Goal: Information Seeking & Learning: Learn about a topic

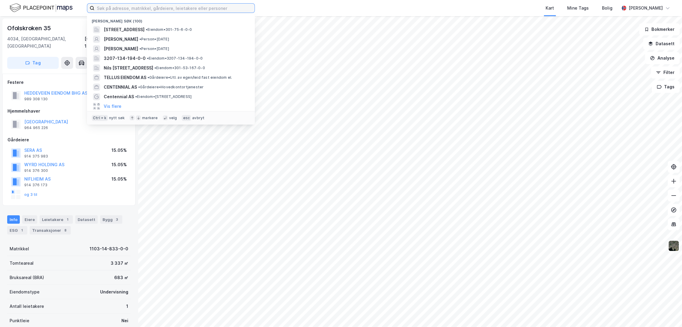
click at [127, 10] on input at bounding box center [174, 8] width 160 height 9
click at [131, 6] on input at bounding box center [174, 8] width 160 height 9
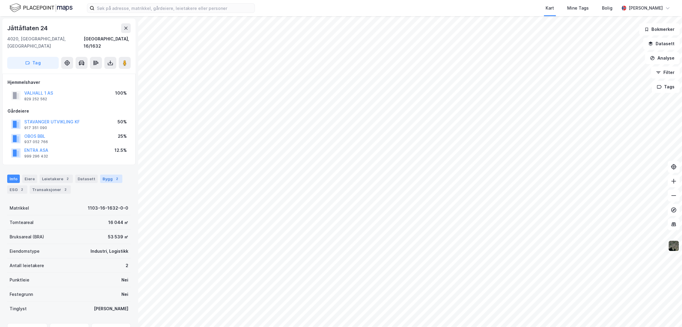
click at [102, 175] on div "Bygg 2" at bounding box center [111, 179] width 22 height 8
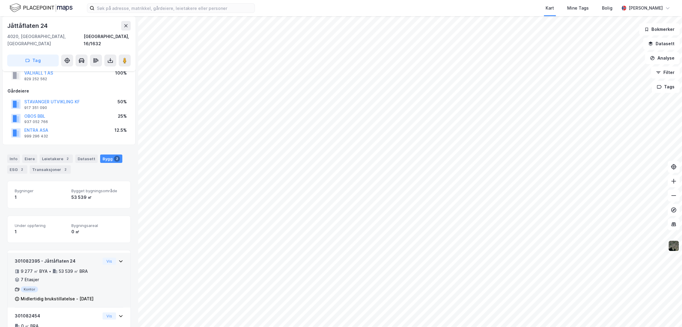
scroll to position [54, 0]
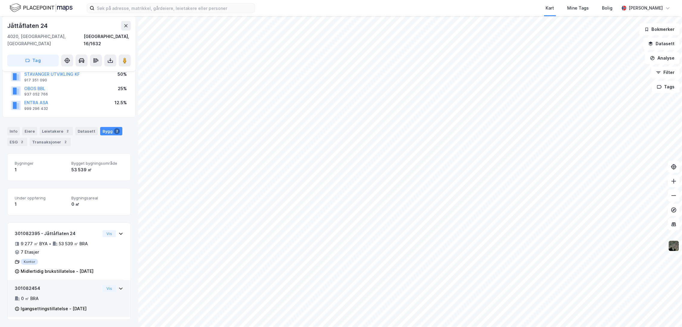
click at [61, 305] on div "Igangsettingstillatelse - [DATE]" at bounding box center [54, 308] width 66 height 7
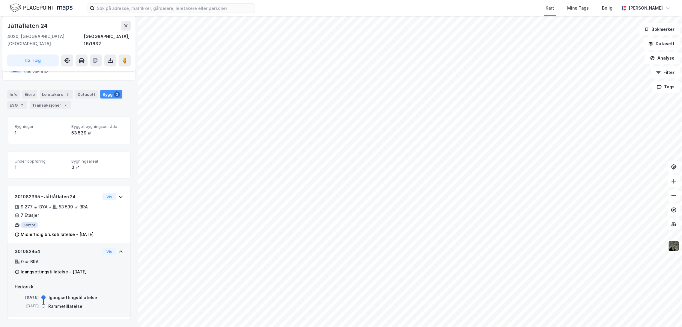
scroll to position [91, 0]
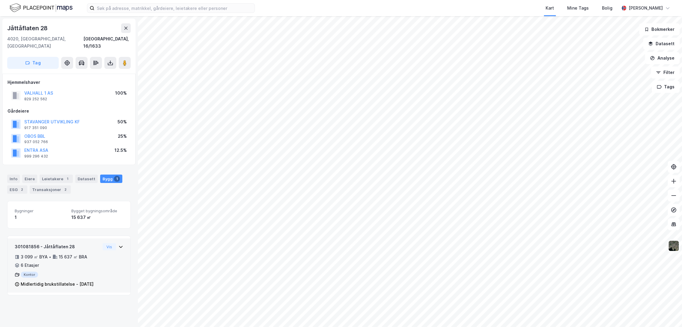
click at [59, 281] on div "Midlertidig brukstillatelse - [DATE]" at bounding box center [57, 284] width 73 height 7
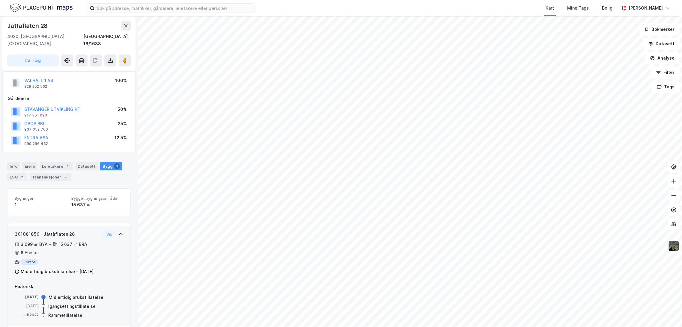
scroll to position [21, 0]
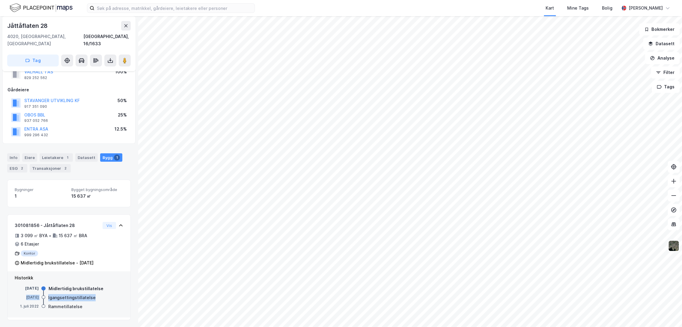
drag, startPoint x: 13, startPoint y: 297, endPoint x: 101, endPoint y: 296, distance: 87.2
click at [101, 296] on div "Historikk [DATE] Midlertidig brukstillatelse [DATE] Igangsettingstillatelse [DA…" at bounding box center [68, 295] width 123 height 46
drag, startPoint x: 19, startPoint y: 306, endPoint x: 89, endPoint y: 306, distance: 69.8
click at [89, 306] on div "[DATE] Rammetillatelse" at bounding box center [69, 307] width 108 height 7
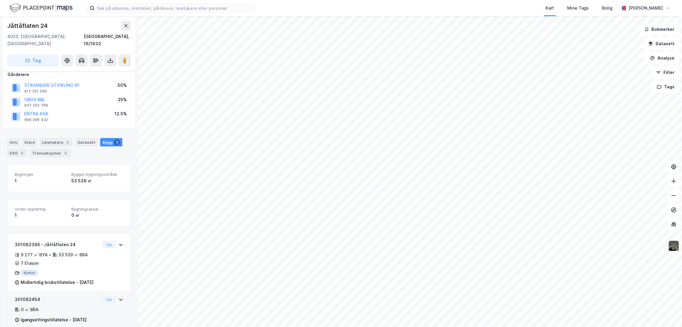
scroll to position [54, 0]
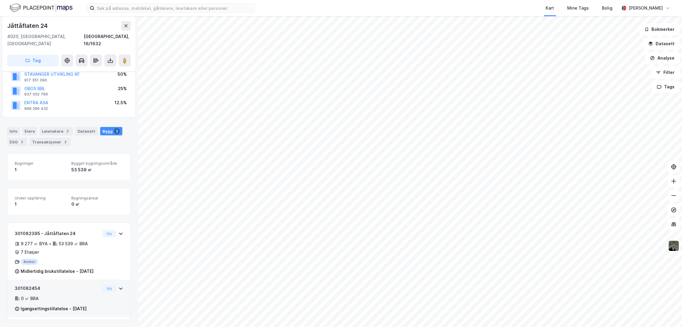
click at [67, 305] on div "Igangsettingstillatelse - [DATE]" at bounding box center [54, 308] width 66 height 7
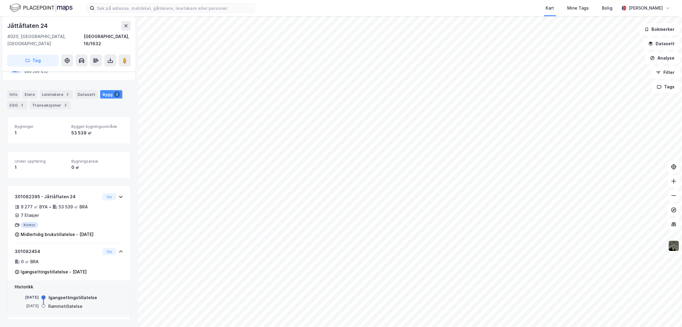
scroll to position [91, 0]
drag, startPoint x: 15, startPoint y: 306, endPoint x: 90, endPoint y: 308, distance: 75.6
click at [90, 308] on div "[DATE] Rammetillatelse" at bounding box center [69, 307] width 108 height 7
click at [119, 304] on div "Historikk [DATE] Igangsettingstillatelse [DATE] Rammetillatelse" at bounding box center [68, 299] width 123 height 37
click at [70, 308] on div "Rammetillatelse" at bounding box center [65, 306] width 34 height 7
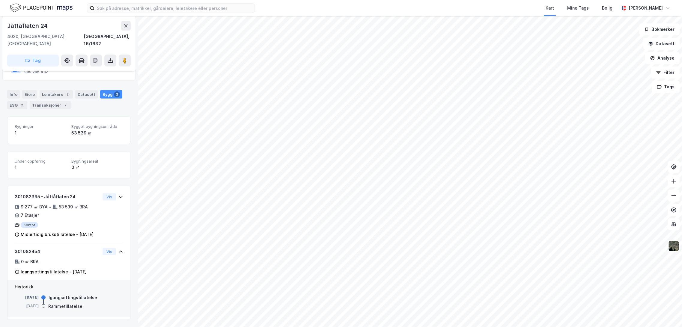
click at [33, 307] on div "[DATE]" at bounding box center [27, 306] width 24 height 5
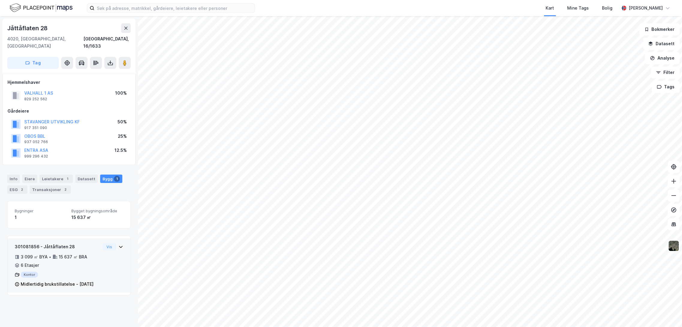
click at [48, 284] on div "Midlertidig brukstillatelse - [DATE]" at bounding box center [57, 284] width 73 height 7
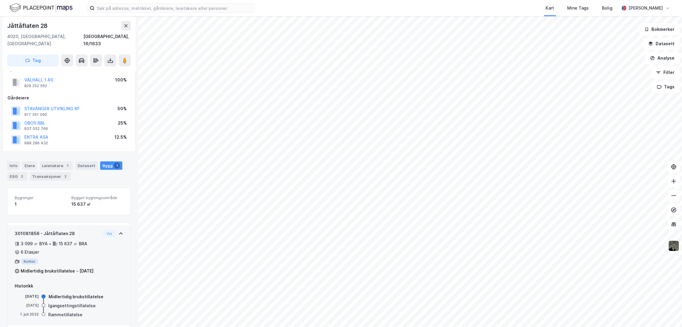
scroll to position [21, 0]
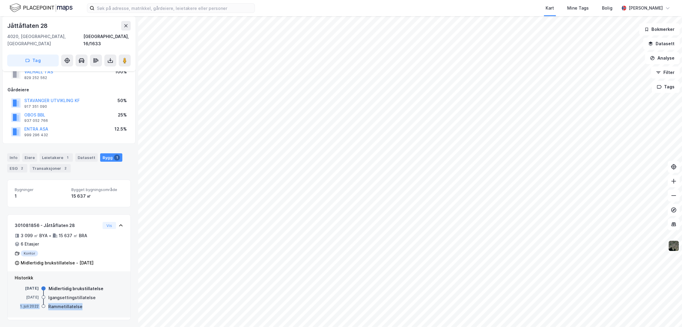
drag, startPoint x: 19, startPoint y: 307, endPoint x: 84, endPoint y: 306, distance: 65.3
click at [84, 306] on div "[DATE] Rammetillatelse" at bounding box center [69, 307] width 108 height 7
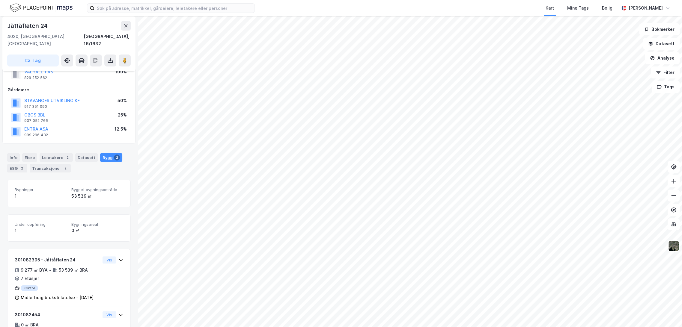
scroll to position [54, 0]
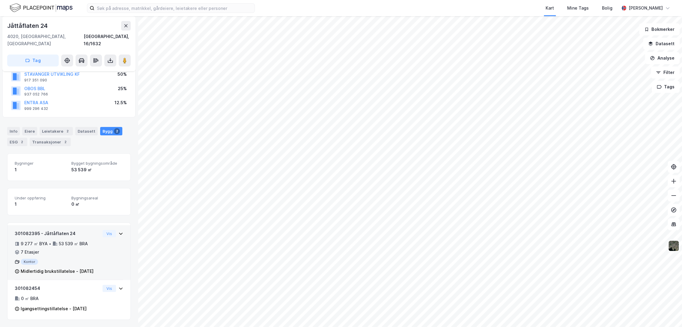
click at [68, 268] on div "Midlertidig brukstillatelse - [DATE]" at bounding box center [57, 271] width 73 height 7
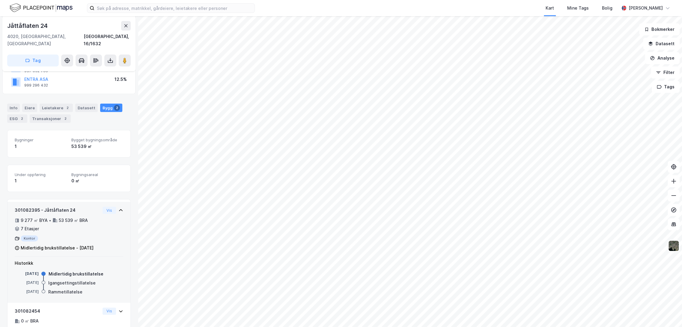
scroll to position [100, 0]
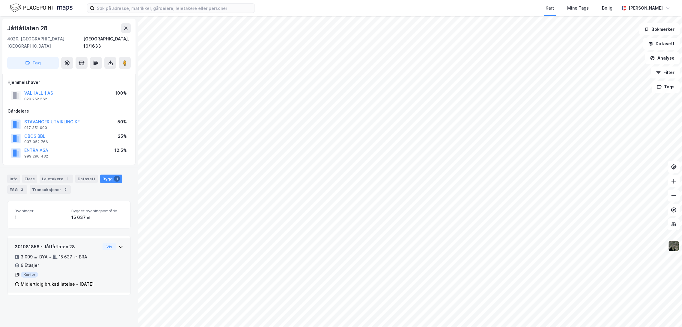
click at [88, 257] on div "3 099 ㎡ BYA • 15 637 ㎡ BRA • 6 Etasjer" at bounding box center [57, 262] width 85 height 16
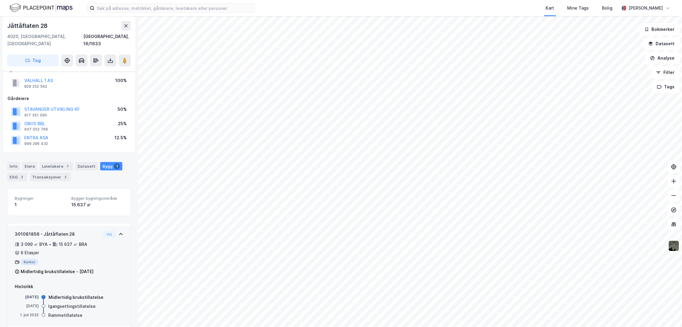
scroll to position [21, 0]
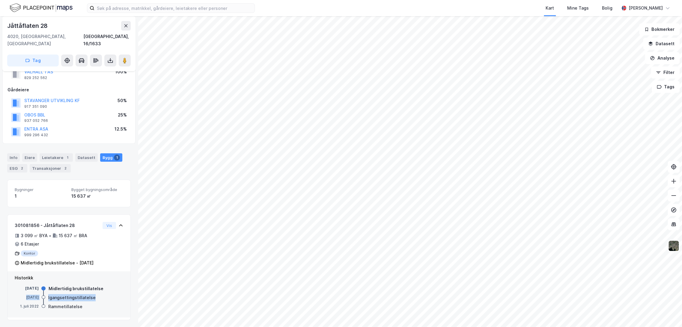
drag, startPoint x: 12, startPoint y: 296, endPoint x: 97, endPoint y: 297, distance: 84.8
click at [97, 297] on div "Historikk [DATE] Midlertidig brukstillatelse [DATE] Igangsettingstillatelse [DA…" at bounding box center [68, 295] width 123 height 46
click at [97, 297] on div "[DATE] Igangsettingstillatelse" at bounding box center [69, 298] width 108 height 7
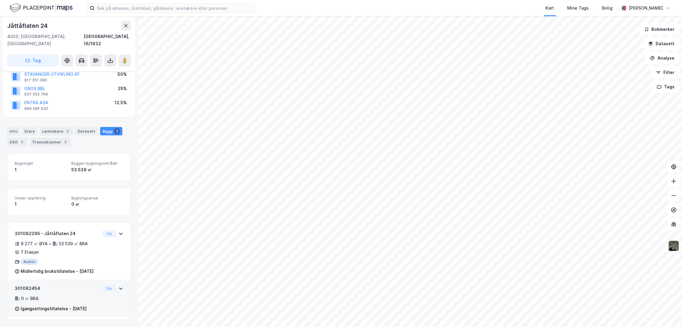
click at [52, 305] on div "Igangsettingstillatelse - [DATE]" at bounding box center [54, 308] width 66 height 7
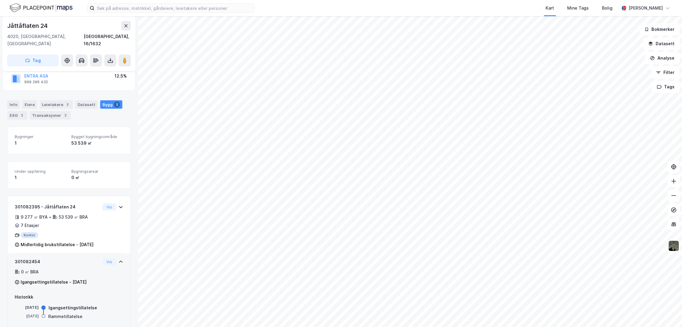
scroll to position [91, 0]
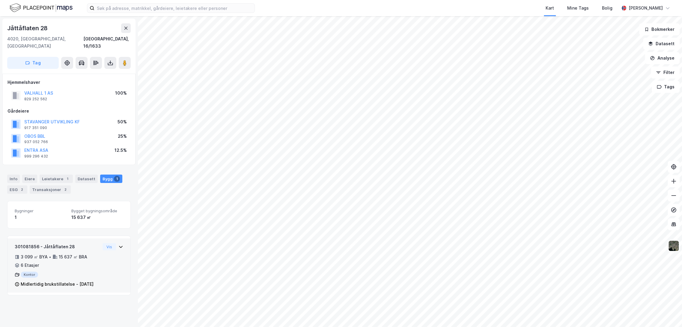
click at [42, 281] on div "Midlertidig brukstillatelse - [DATE]" at bounding box center [57, 284] width 73 height 7
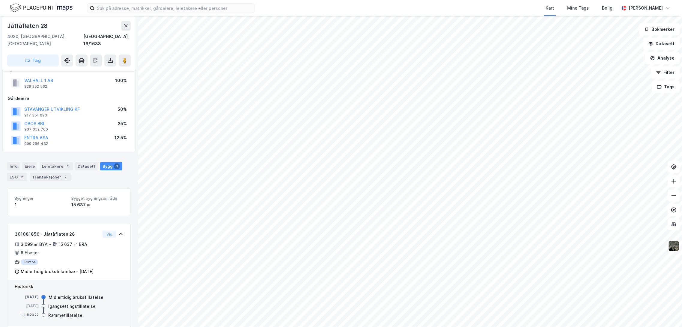
scroll to position [21, 0]
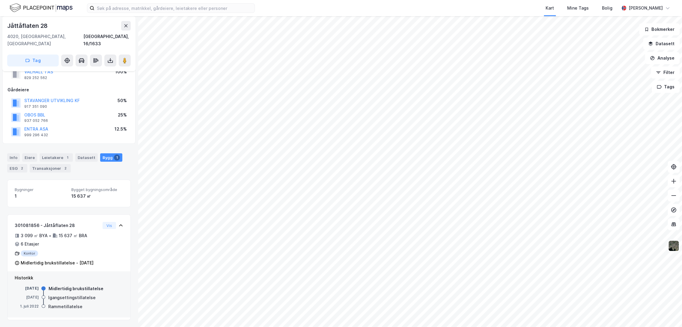
click at [71, 307] on div "Rammetillatelse" at bounding box center [65, 306] width 34 height 7
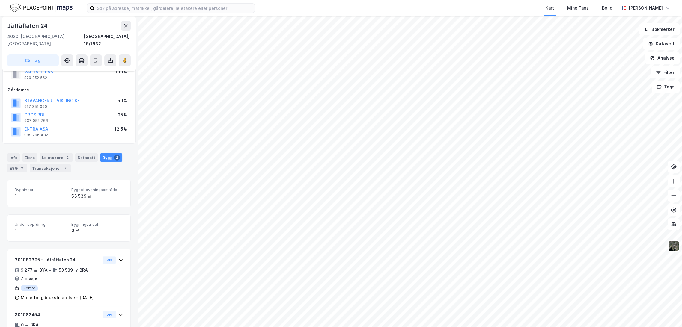
scroll to position [54, 0]
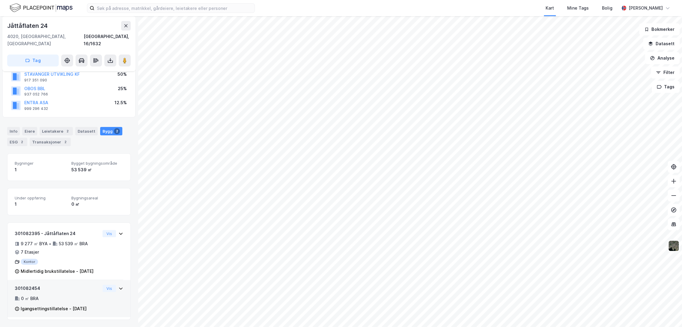
click at [83, 305] on div "Igangsettingstillatelse - [DATE]" at bounding box center [54, 308] width 66 height 7
